Goal: Task Accomplishment & Management: Use online tool/utility

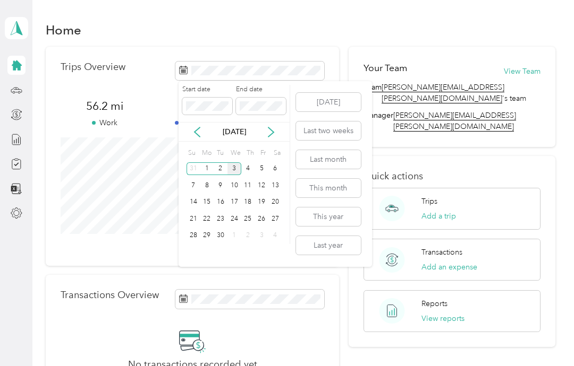
click at [223, 170] on div "2" at bounding box center [221, 169] width 14 height 13
click at [224, 234] on div "30" at bounding box center [221, 235] width 14 height 13
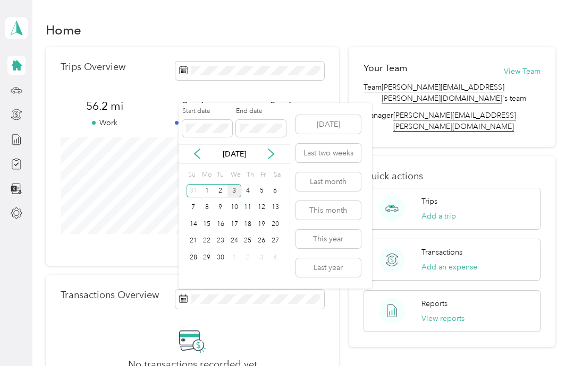
click at [199, 192] on div "31" at bounding box center [193, 190] width 14 height 13
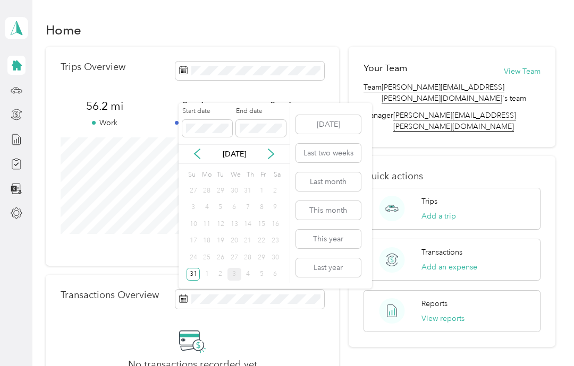
click at [197, 158] on icon at bounding box center [197, 154] width 11 height 11
click at [275, 151] on icon at bounding box center [271, 154] width 11 height 11
click at [272, 156] on icon at bounding box center [270, 155] width 5 height 10
click at [217, 193] on div "2" at bounding box center [221, 190] width 14 height 13
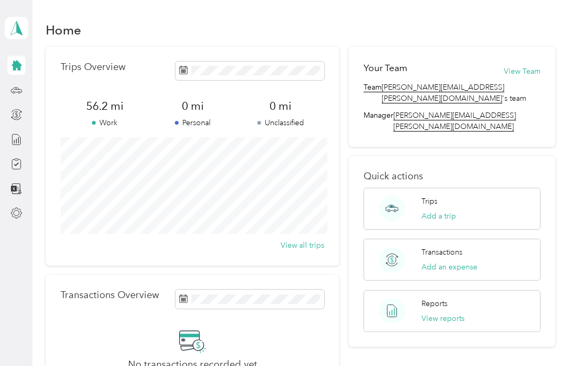
scroll to position [3, 0]
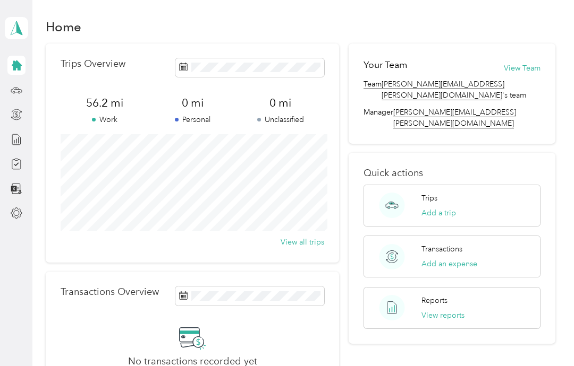
click at [568, 220] on div "Home Trips Overview 56.2 mi Work 0 mi Personal 0 mi Unclassified View all trips…" at bounding box center [300, 241] width 536 height 488
click at [491, 191] on div "Trips Add a trip" at bounding box center [451, 206] width 177 height 42
